Goal: Navigation & Orientation: Find specific page/section

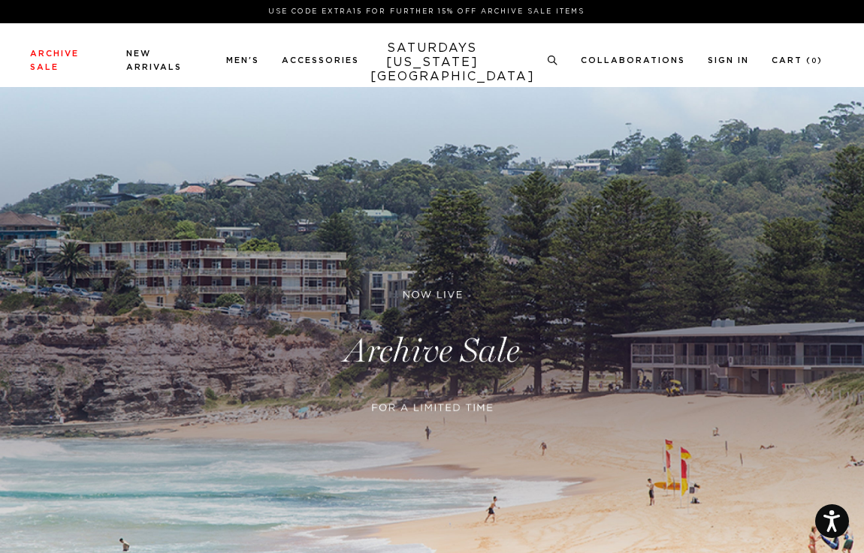
click at [449, 372] on link at bounding box center [432, 351] width 864 height 529
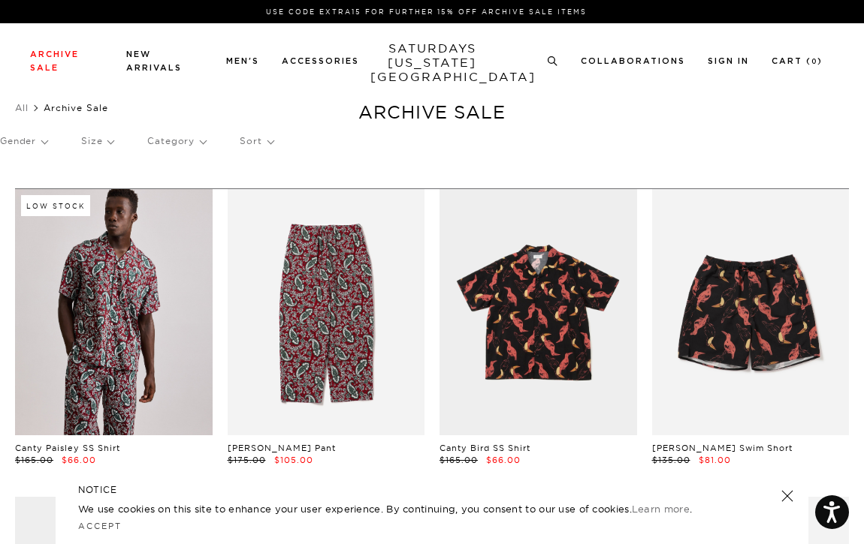
click at [258, 145] on p "Sort" at bounding box center [256, 141] width 33 height 35
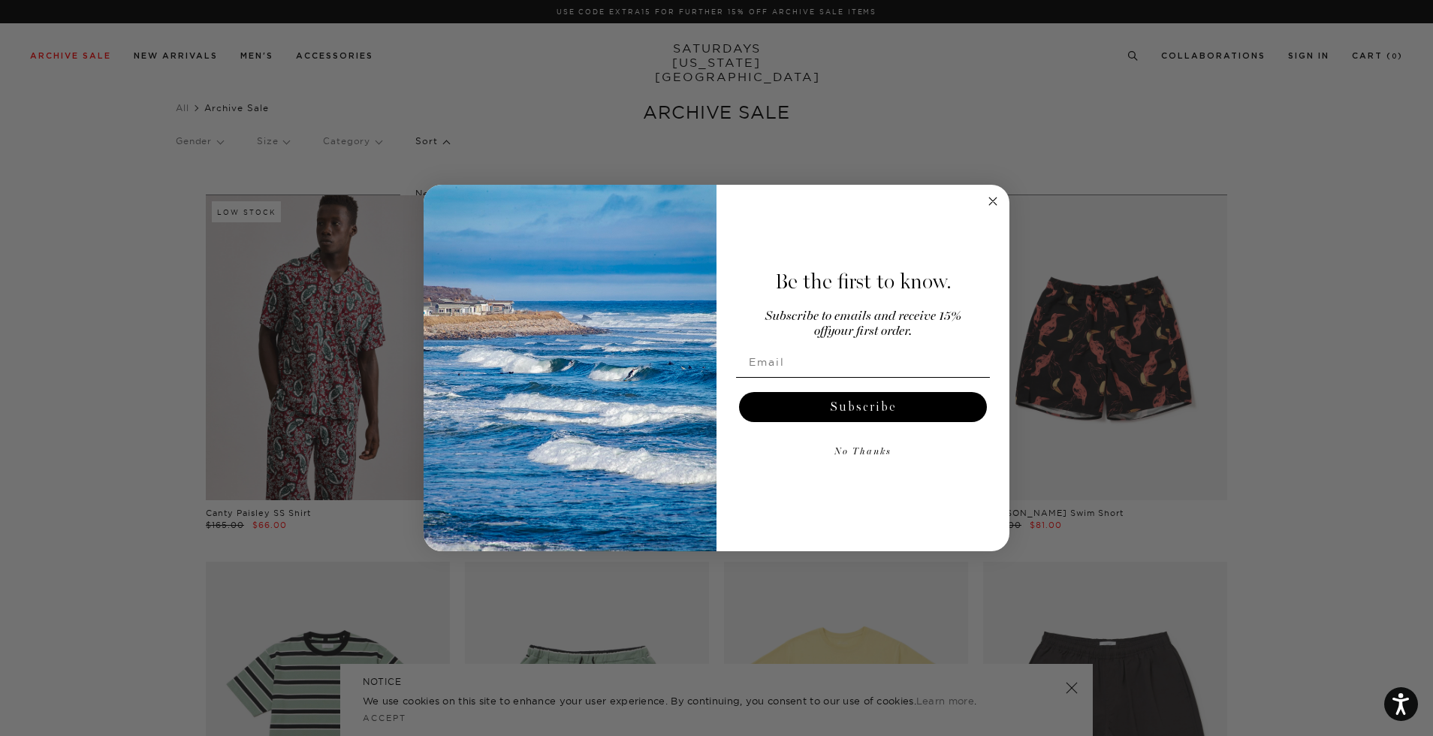
click at [863, 199] on icon "Close dialog" at bounding box center [993, 202] width 8 height 8
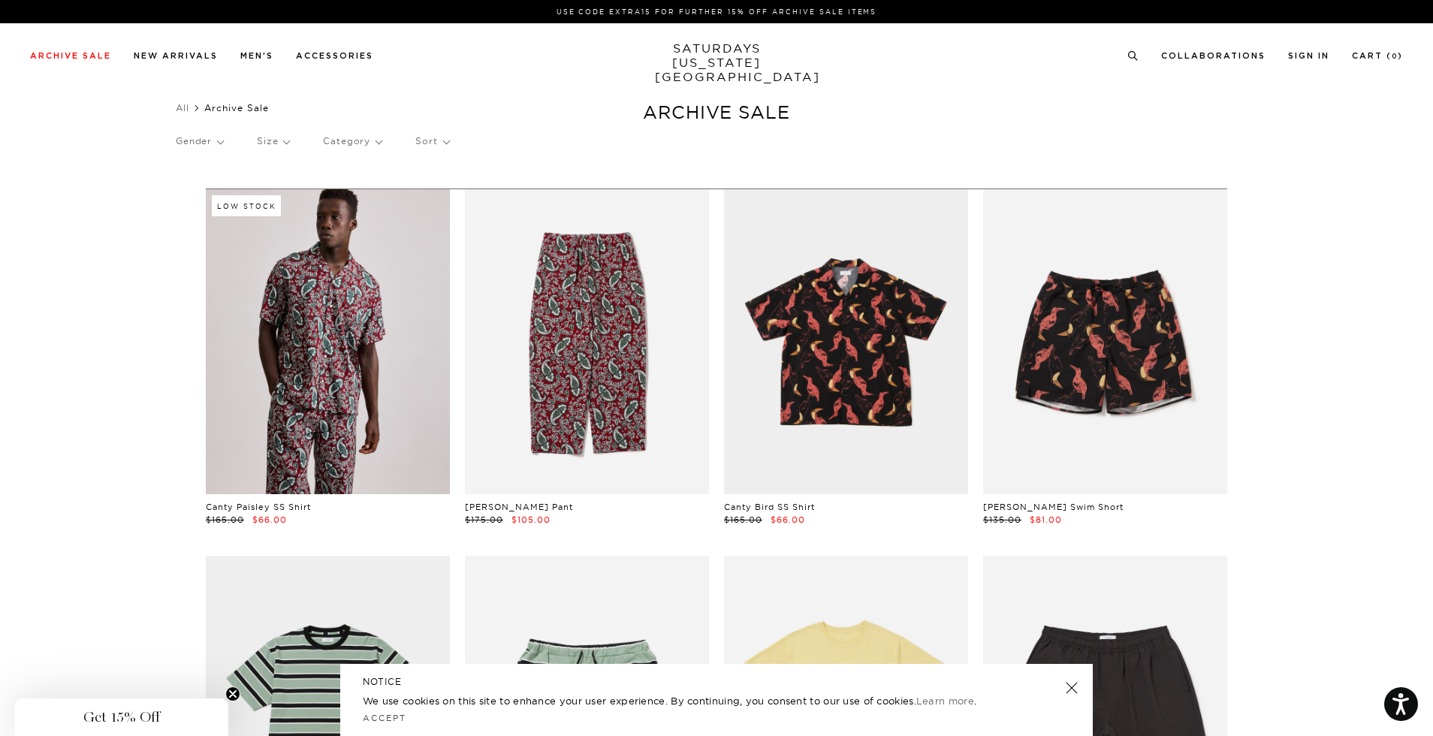
click at [1072, 683] on link at bounding box center [1071, 687] width 21 height 21
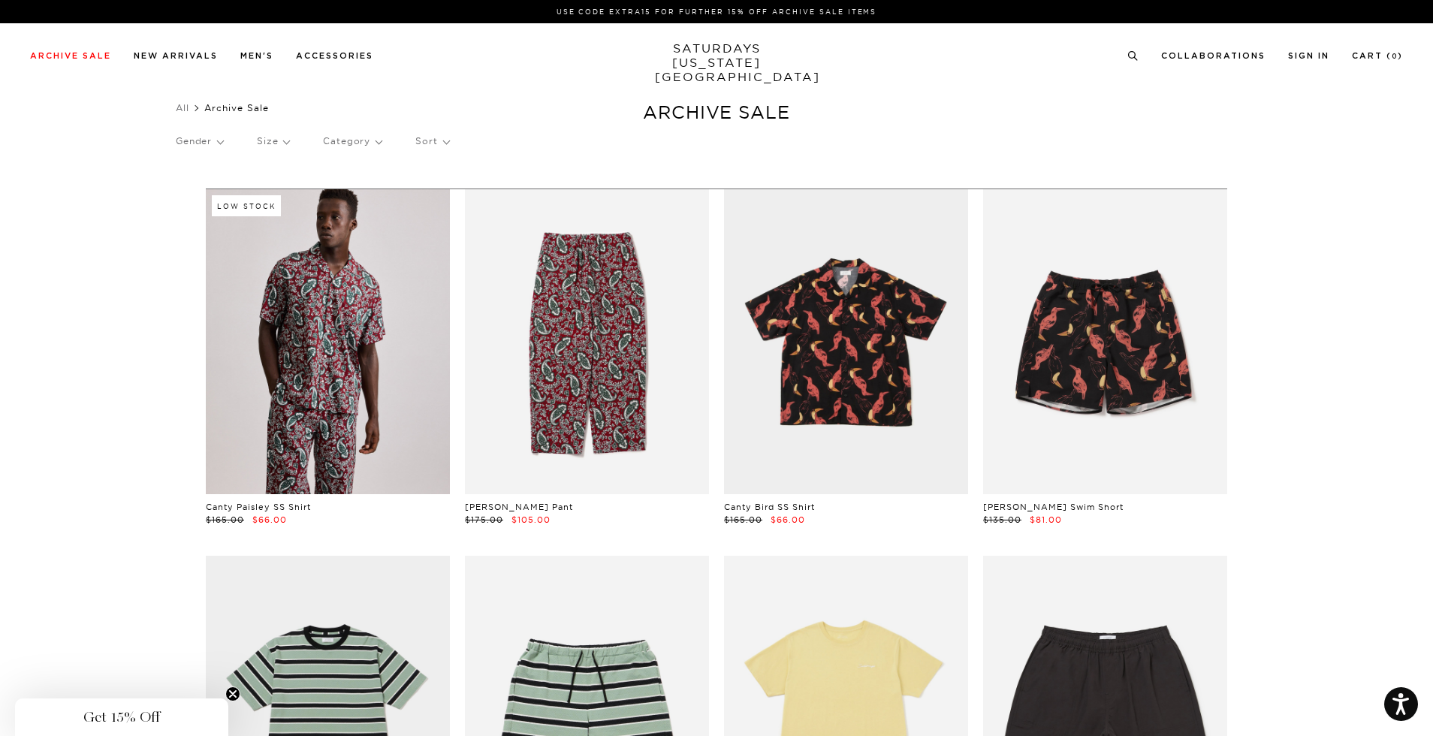
click at [446, 143] on p "Sort" at bounding box center [431, 141] width 33 height 35
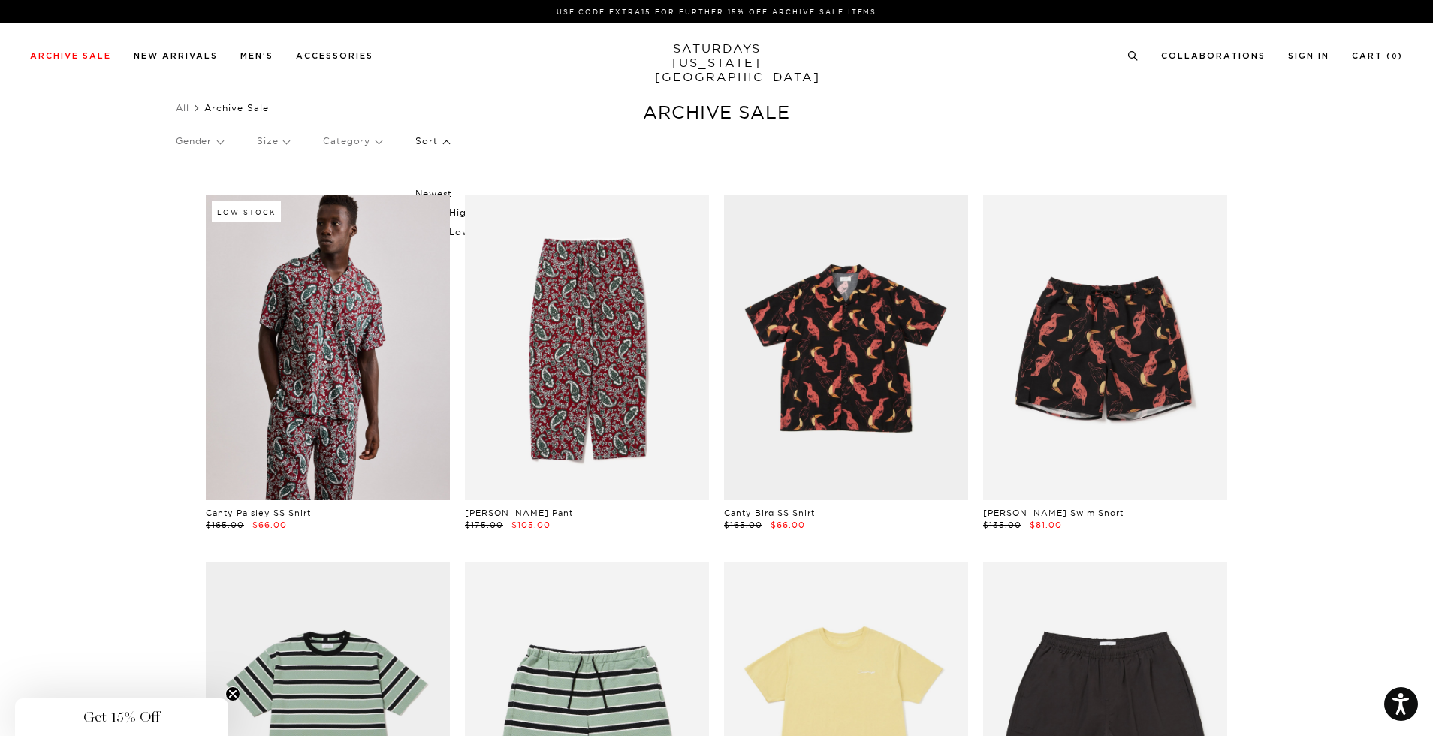
click at [457, 213] on p "Price (Highest-lowest)" at bounding box center [472, 213] width 115 height 20
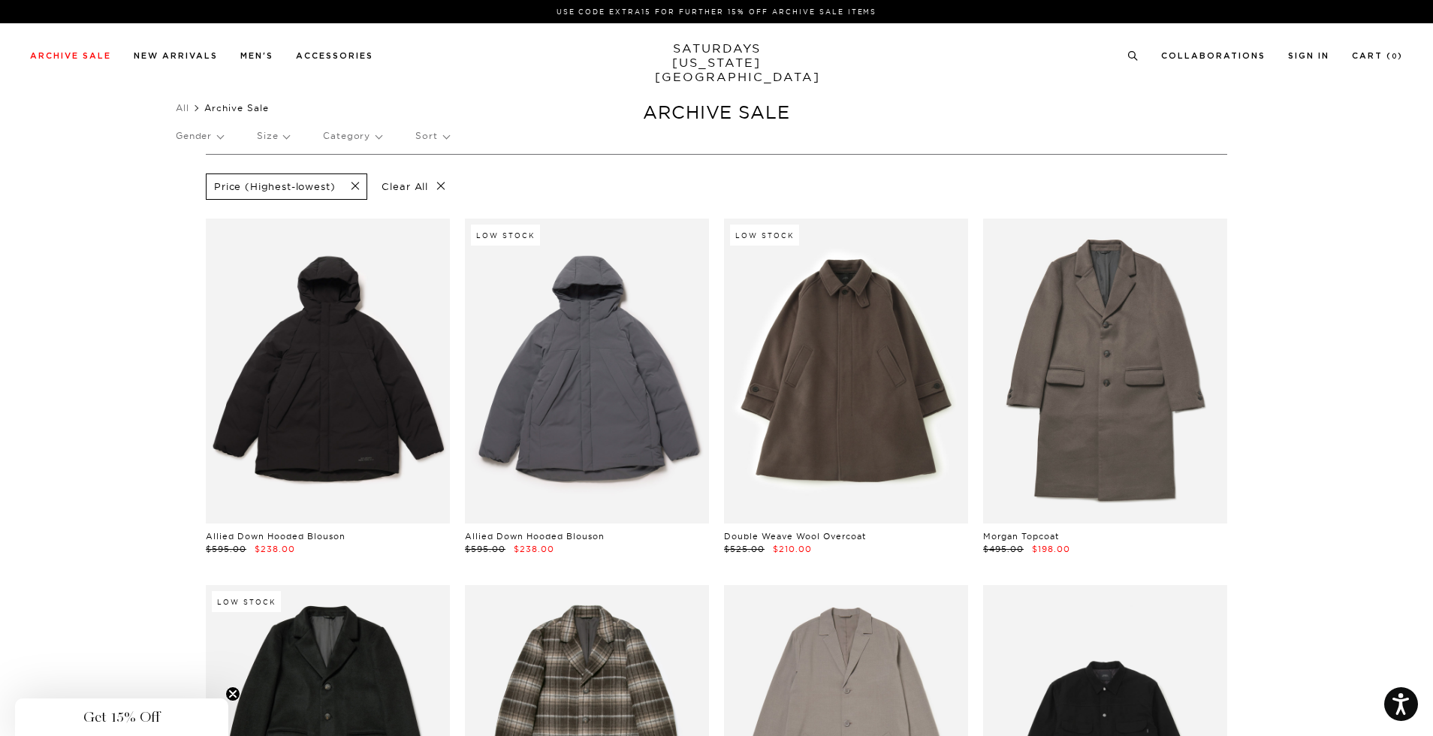
click at [435, 183] on p "Clear All" at bounding box center [413, 186] width 77 height 26
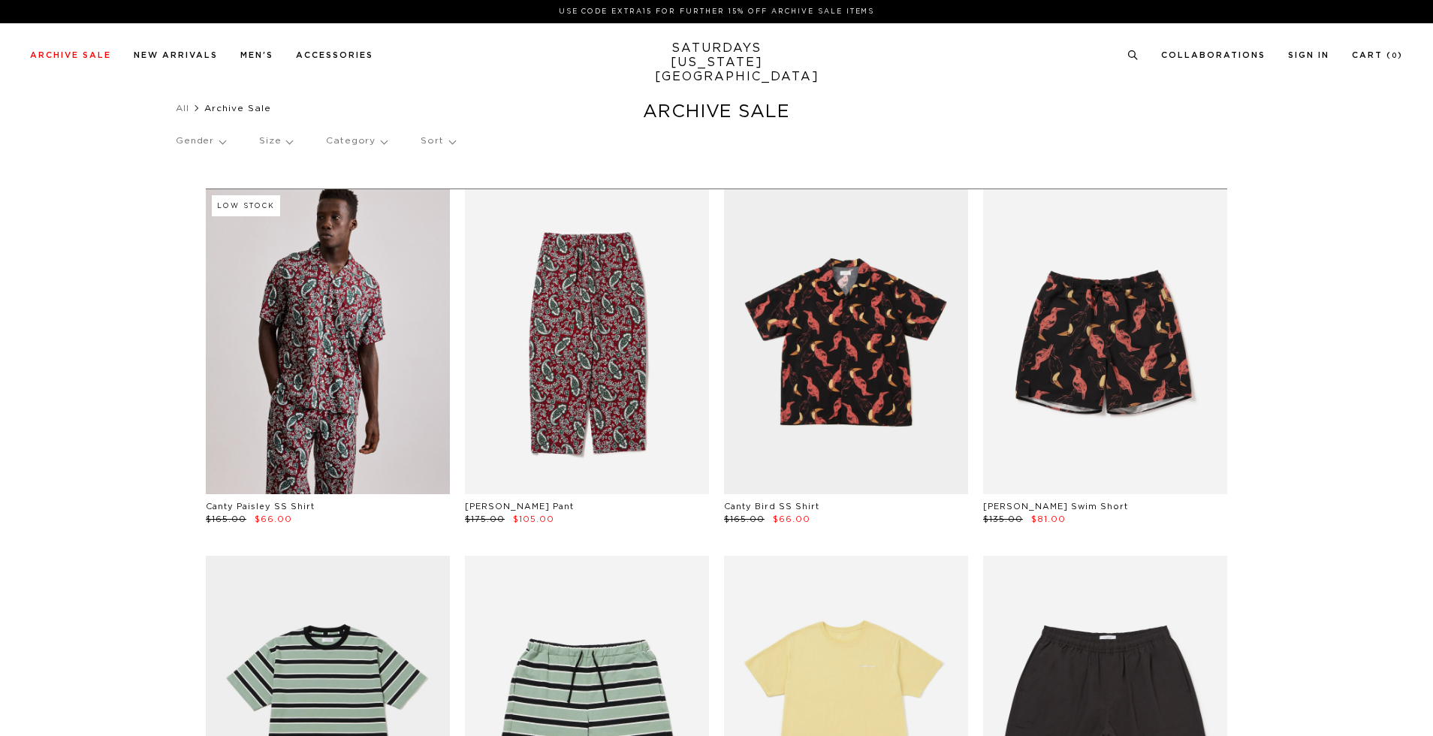
click at [446, 137] on p "Sort" at bounding box center [438, 141] width 34 height 35
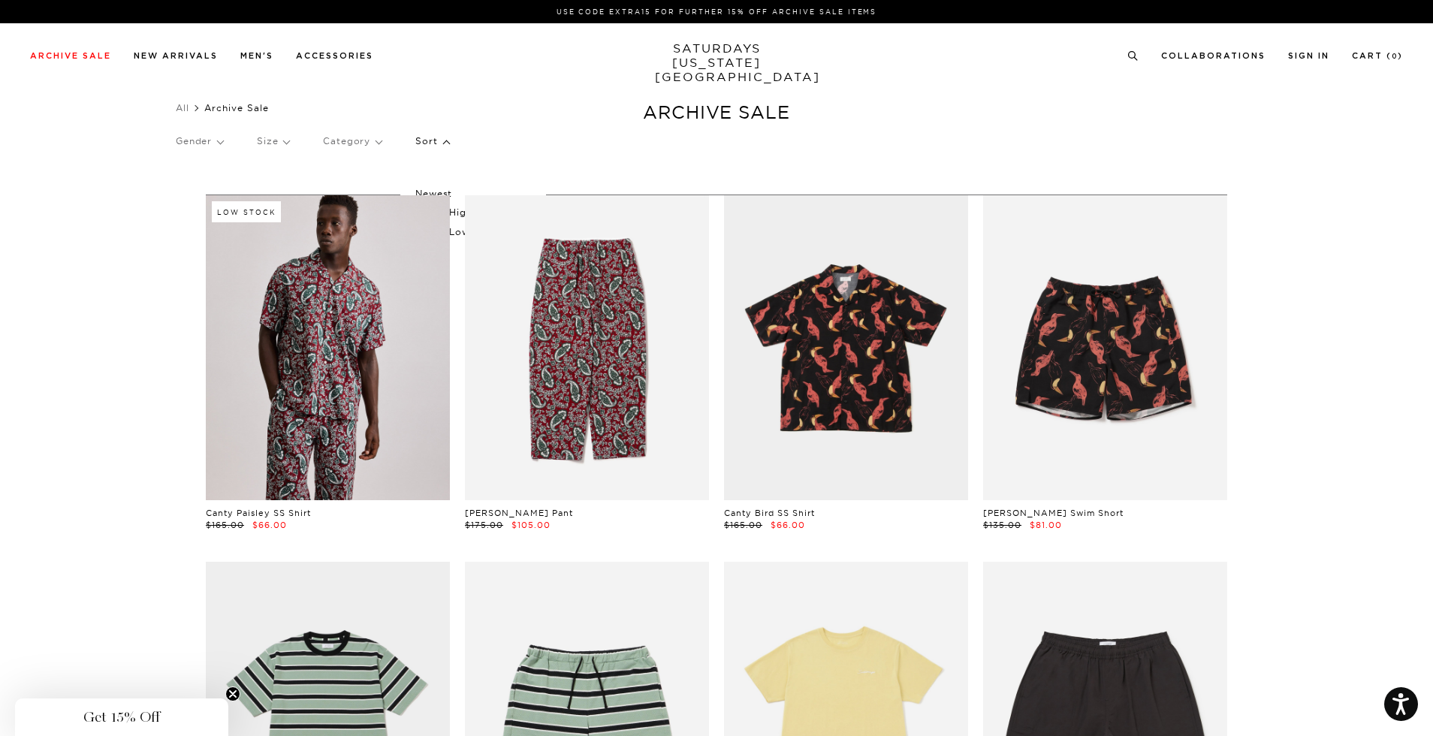
click at [459, 234] on p "Price (Lowest-highest)" at bounding box center [472, 232] width 115 height 20
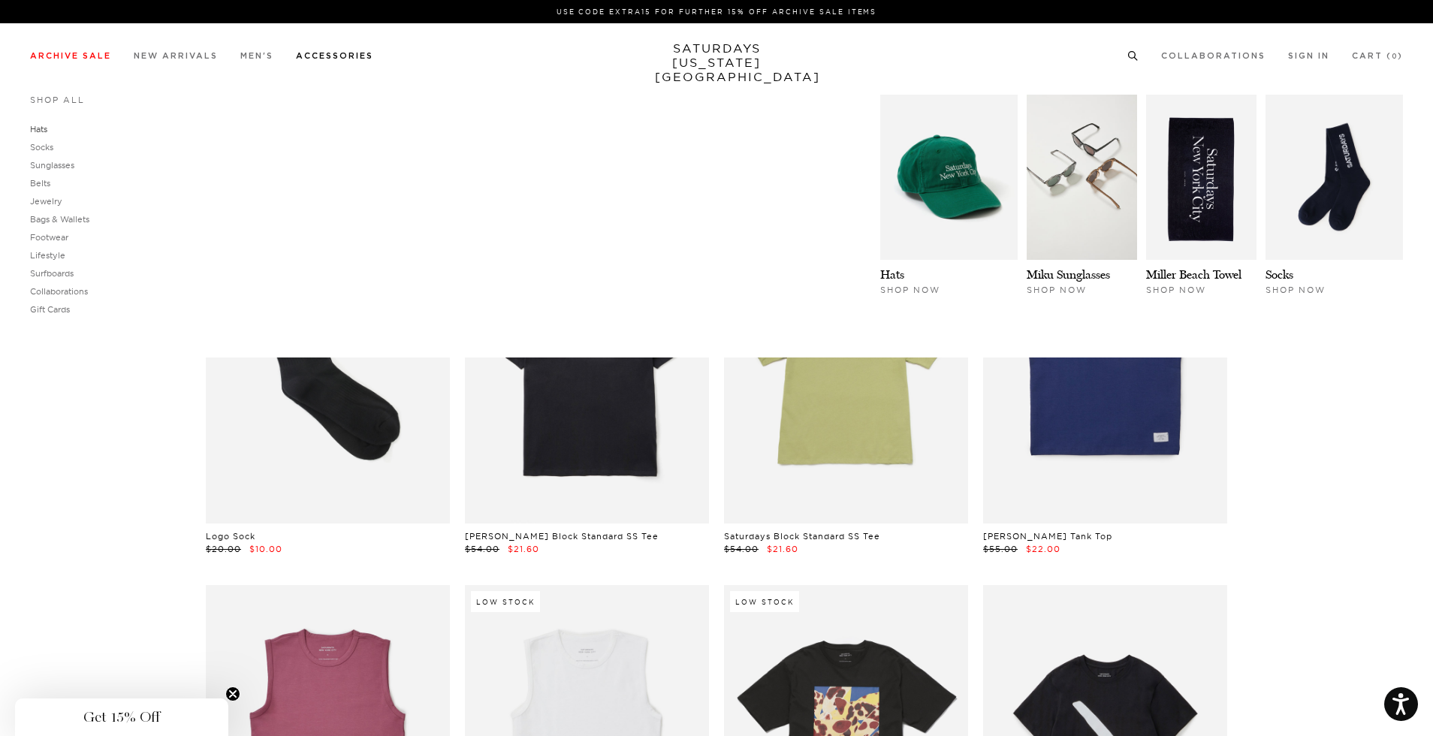
click at [41, 128] on link "Hats" at bounding box center [38, 129] width 17 height 11
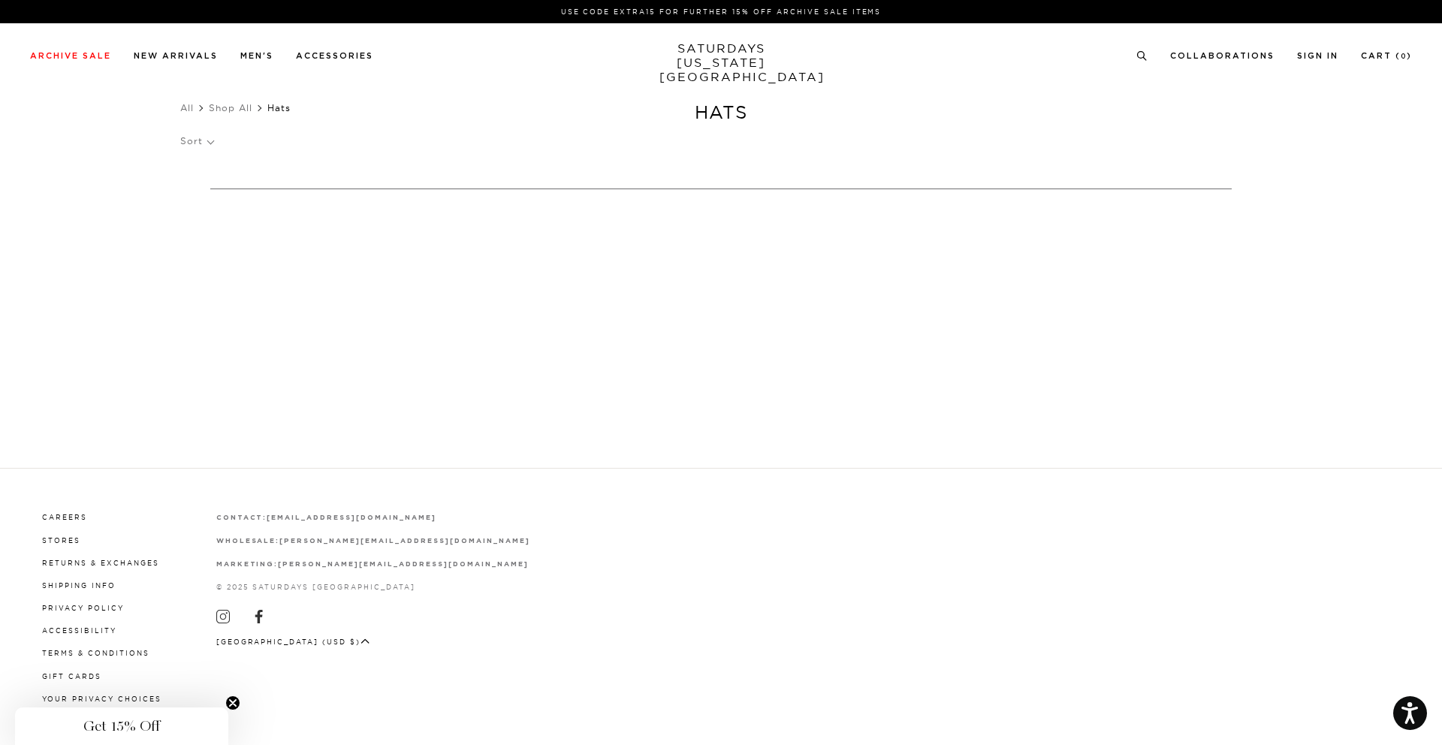
click at [197, 141] on p "Sort" at bounding box center [196, 141] width 33 height 35
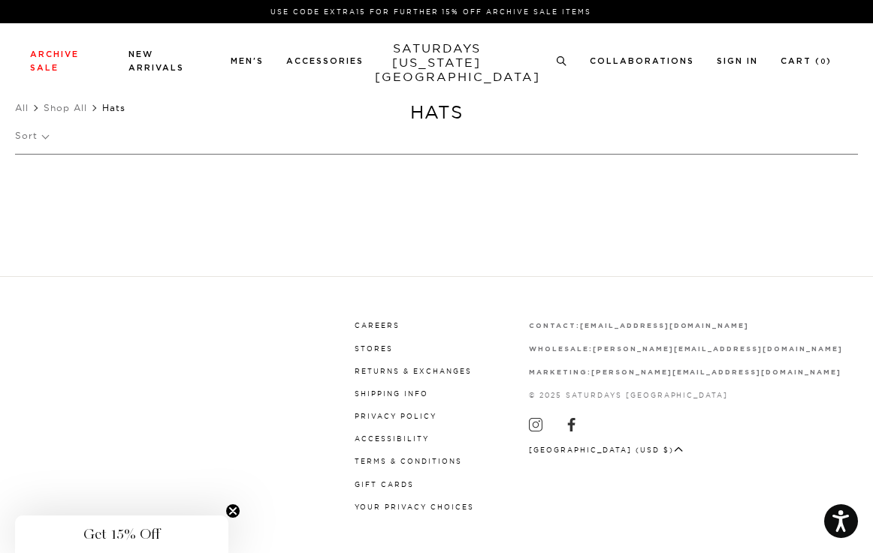
click at [43, 140] on p "Sort" at bounding box center [31, 136] width 33 height 35
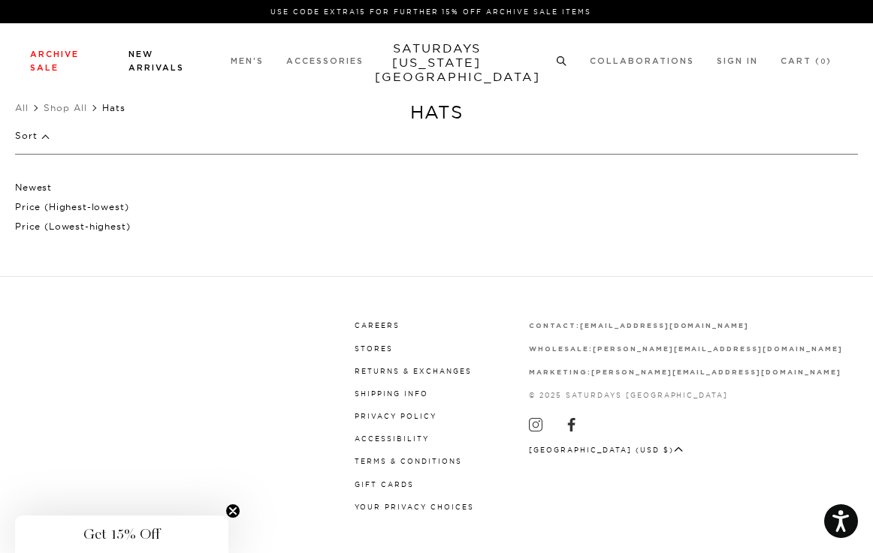
click at [128, 54] on link "New Arrivals" at bounding box center [156, 61] width 56 height 22
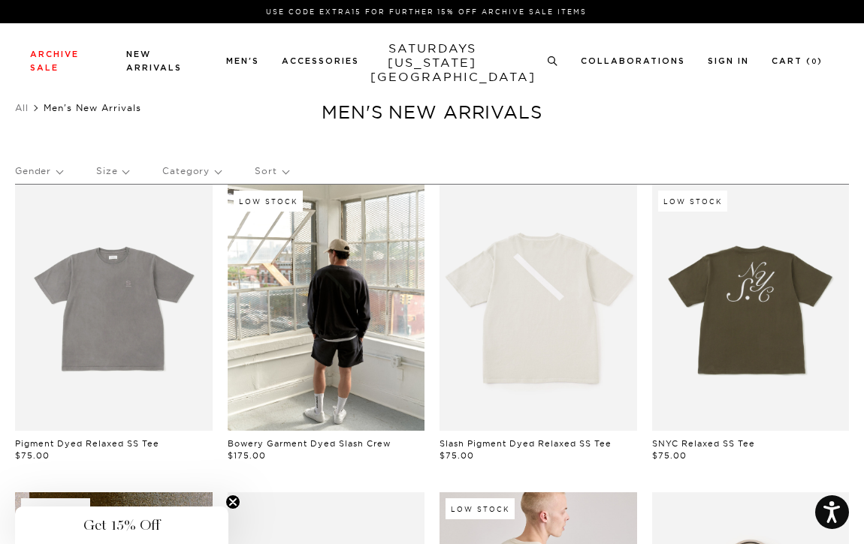
click at [421, 48] on link "SATURDAYS NEW YORK CITY" at bounding box center [432, 62] width 124 height 43
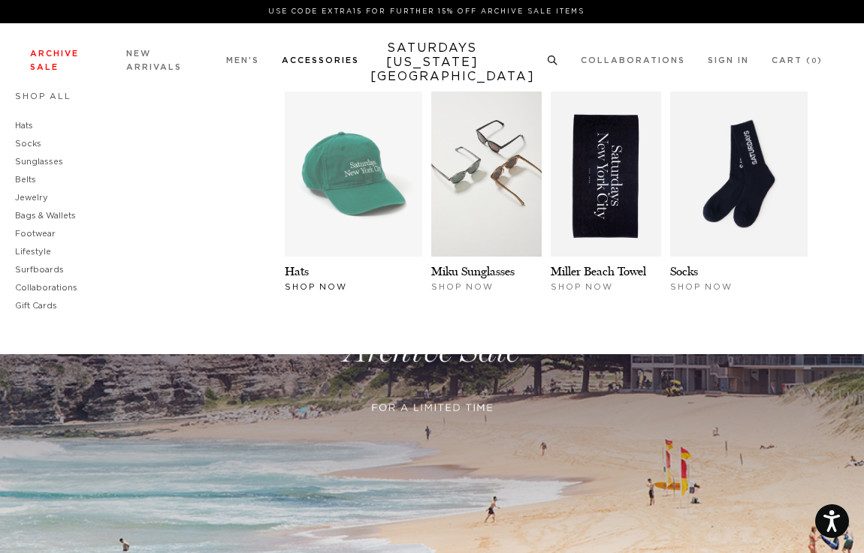
click at [385, 195] on img at bounding box center [353, 174] width 137 height 165
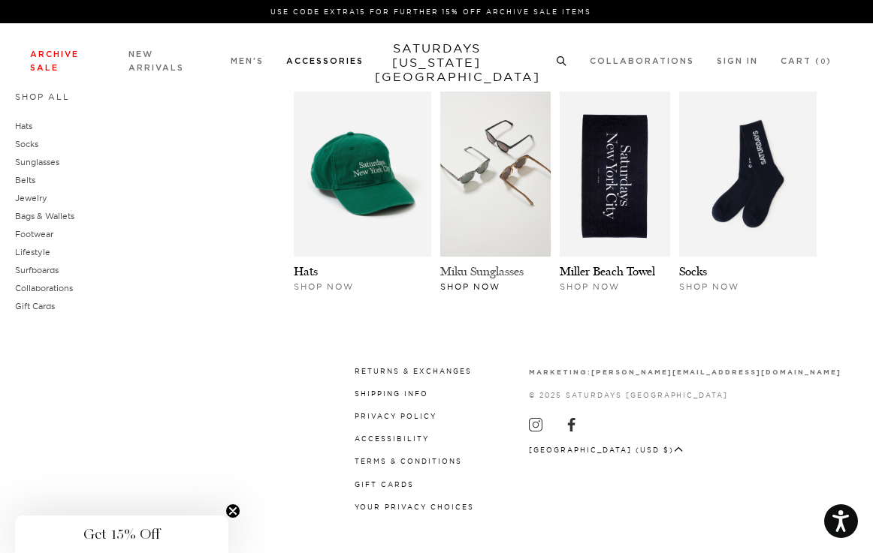
click at [467, 266] on link "Miku Sunglasses" at bounding box center [481, 271] width 83 height 14
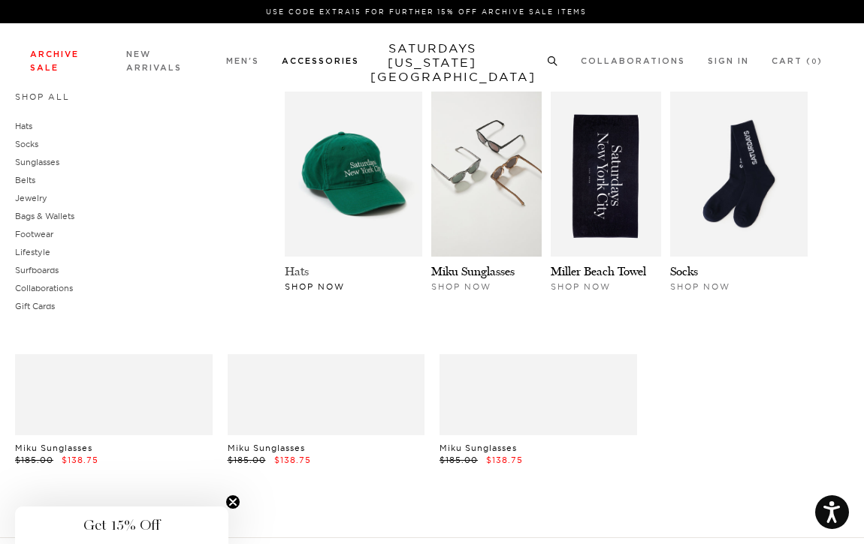
click at [293, 273] on link "Hats" at bounding box center [297, 271] width 24 height 14
